Goal: Task Accomplishment & Management: Use online tool/utility

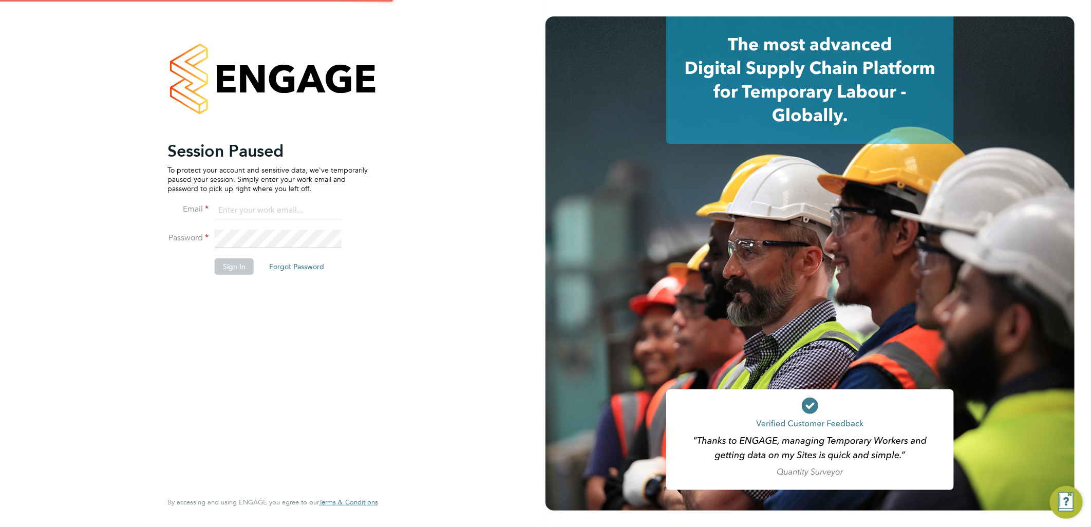
type input "lauren.butler@linsco.com"
click at [219, 268] on button "Sign In" at bounding box center [234, 266] width 39 height 16
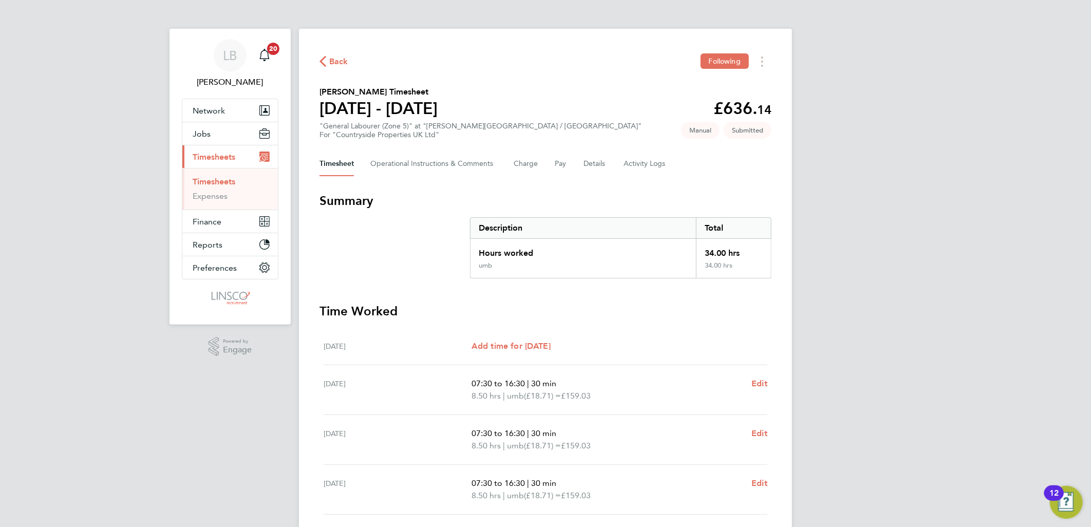
click at [343, 69] on div "Back Following" at bounding box center [545, 61] width 452 height 16
click at [343, 57] on span "Back" at bounding box center [338, 61] width 19 height 12
